Goal: Task Accomplishment & Management: Manage account settings

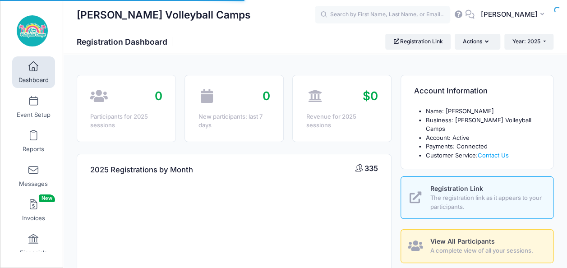
select select
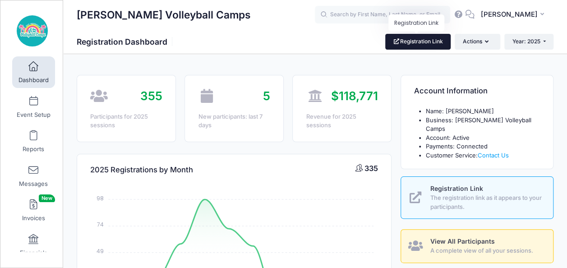
click at [416, 47] on link "Registration Link" at bounding box center [417, 41] width 65 height 15
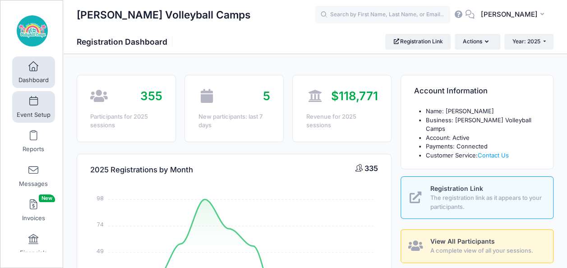
click at [42, 103] on link "Event Setup" at bounding box center [33, 107] width 43 height 32
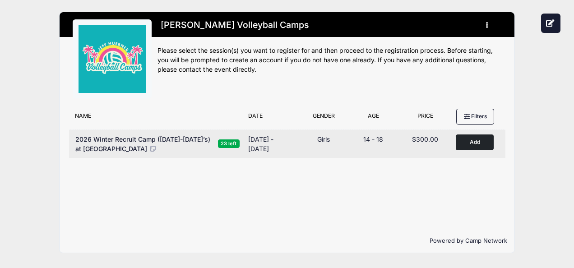
click at [157, 147] on icon at bounding box center [153, 149] width 8 height 6
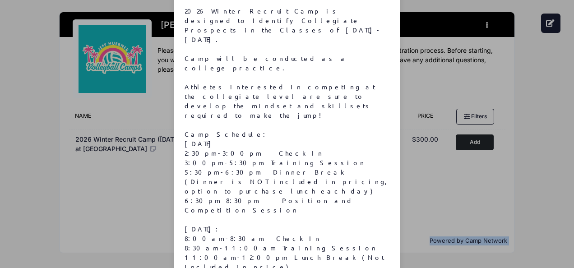
scroll to position [123, 0]
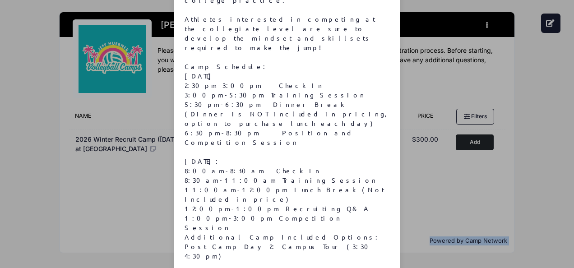
drag, startPoint x: 182, startPoint y: 64, endPoint x: 387, endPoint y: 186, distance: 238.7
click at [387, 186] on div "2026 Winter Recruit Camp is designed to Identify Collegiate Prospects in the Cl…" at bounding box center [287, 131] width 214 height 385
copy p "2026 Winter Recruit Camp is designed to Identify Collegiate Prospects in the Cl…"
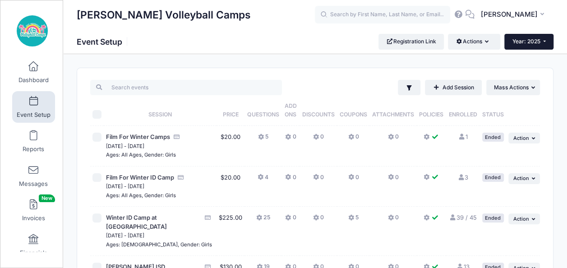
click at [524, 39] on span "Year: 2025" at bounding box center [526, 41] width 28 height 7
click at [522, 60] on link "Year: 2026" at bounding box center [533, 59] width 59 height 12
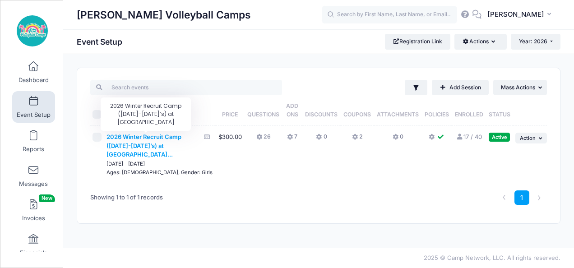
click at [150, 142] on span "2026 Winter Recruit Camp ([DATE]-[DATE]’s) at [GEOGRAPHIC_DATA]..." at bounding box center [143, 145] width 75 height 25
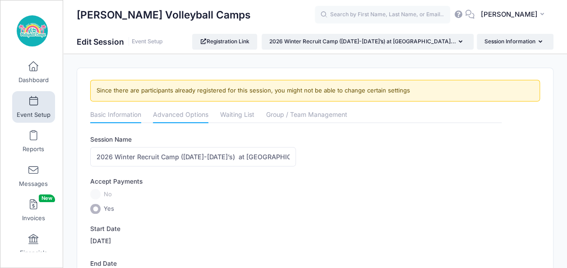
click at [184, 115] on link "Advanced Options" at bounding box center [180, 115] width 55 height 16
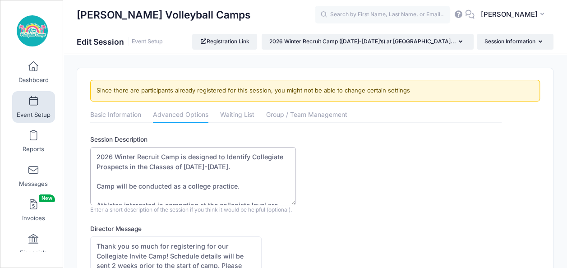
scroll to position [232, 0]
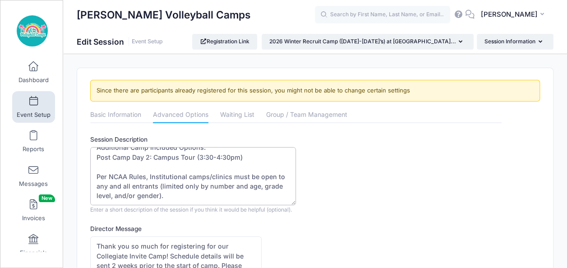
drag, startPoint x: 96, startPoint y: 152, endPoint x: 190, endPoint y: 251, distance: 136.5
click at [33, 109] on link "Event Setup" at bounding box center [33, 107] width 43 height 32
